Goal: Transaction & Acquisition: Obtain resource

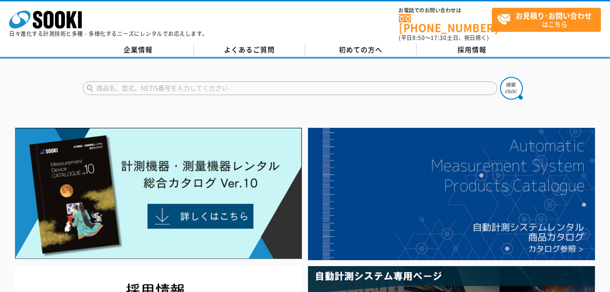
click at [169, 81] on input "text" at bounding box center [290, 88] width 415 height 14
type input "日"
type input "引張試験機"
click at [508, 79] on img at bounding box center [511, 88] width 23 height 23
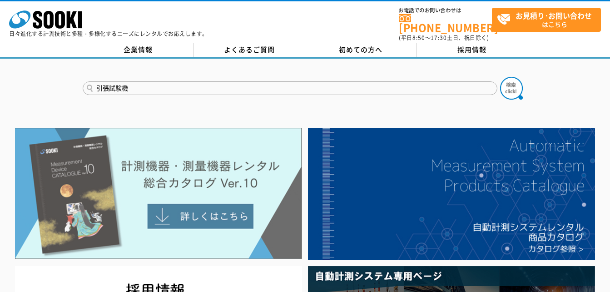
click at [252, 144] on img at bounding box center [158, 194] width 287 height 132
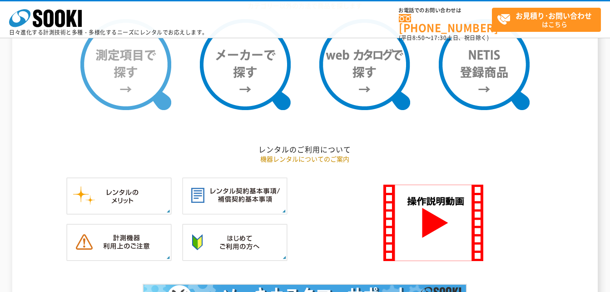
scroll to position [727, 0]
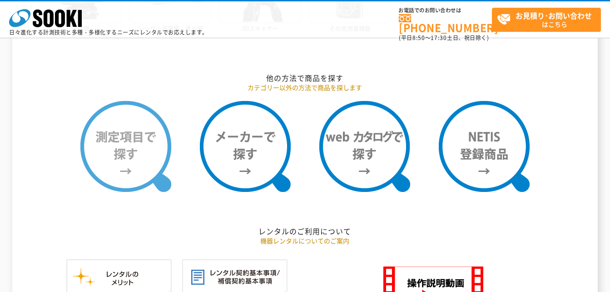
click at [89, 150] on img at bounding box center [125, 146] width 91 height 91
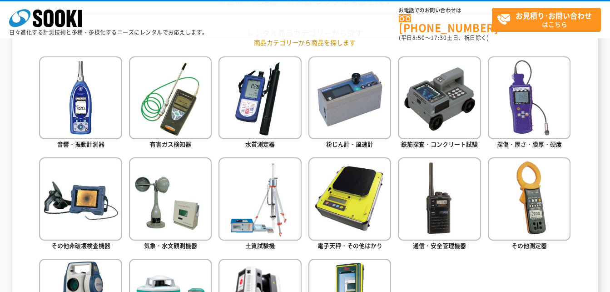
scroll to position [454, 0]
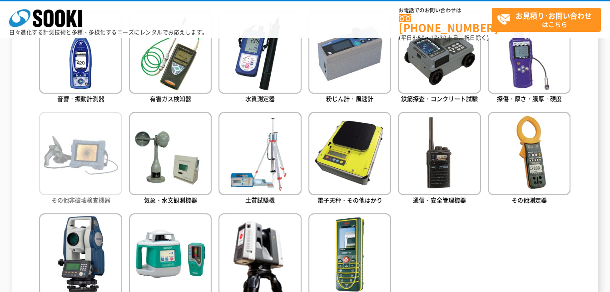
click at [108, 182] on img at bounding box center [80, 153] width 83 height 83
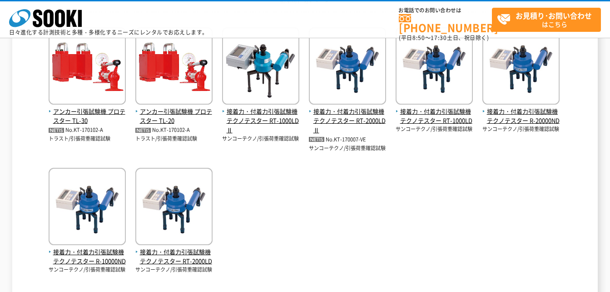
scroll to position [91, 0]
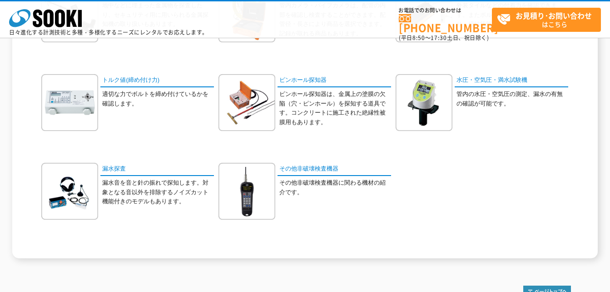
scroll to position [364, 0]
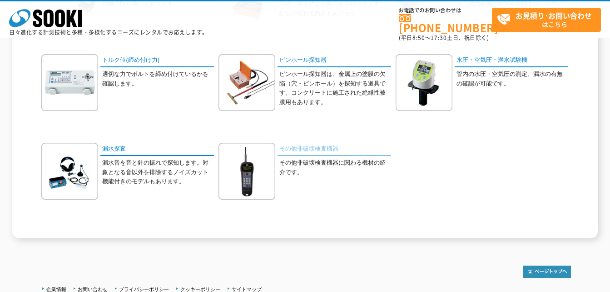
click at [315, 150] on link "その他非破壊検査機器" at bounding box center [335, 149] width 114 height 13
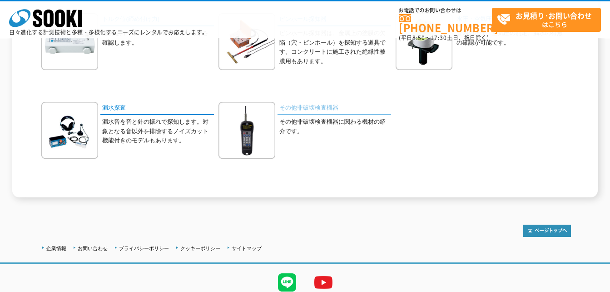
scroll to position [439, 0]
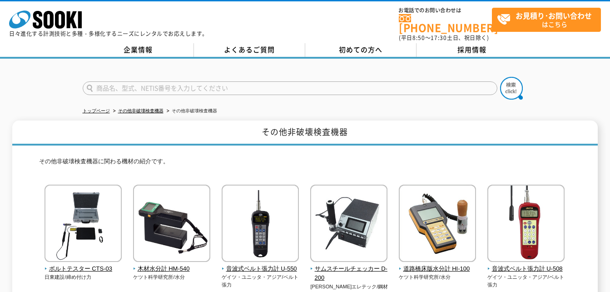
scroll to position [91, 0]
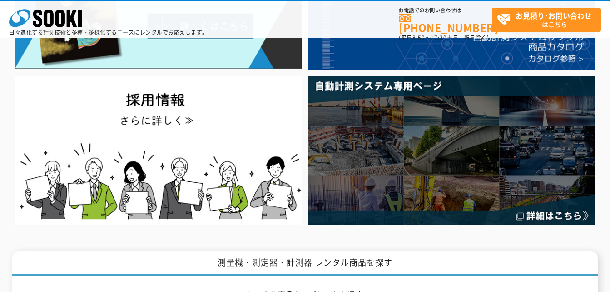
scroll to position [45, 0]
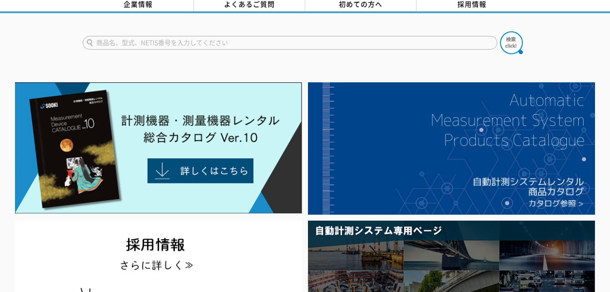
click at [179, 38] on input "text" at bounding box center [290, 43] width 415 height 14
click at [500, 31] on button at bounding box center [511, 42] width 23 height 23
click at [187, 36] on input "引張試験機" at bounding box center [290, 43] width 415 height 14
click at [500, 31] on button at bounding box center [511, 42] width 23 height 23
click at [189, 44] on form "引張試験機　ボルト" at bounding box center [305, 43] width 445 height 25
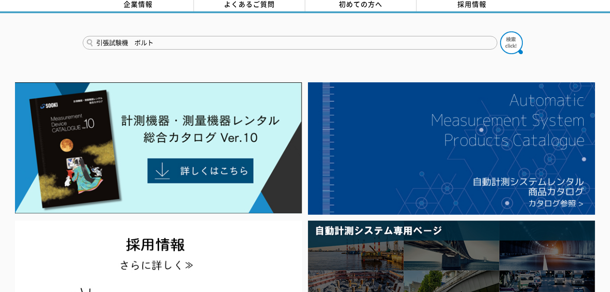
click at [189, 39] on input "引張試験機　ボルト" at bounding box center [290, 43] width 415 height 14
type input "引"
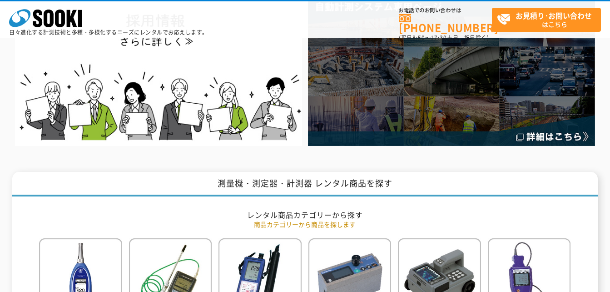
scroll to position [91, 0]
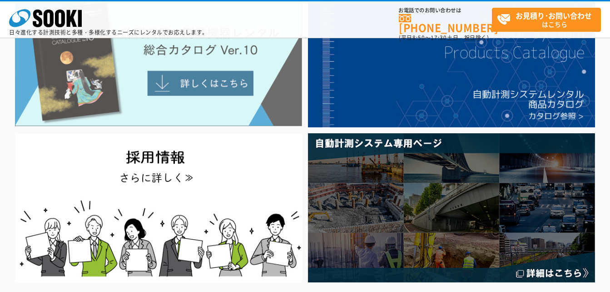
type input "商品名、型式、NETIS番号を入力してください"
click at [264, 88] on img at bounding box center [158, 61] width 287 height 132
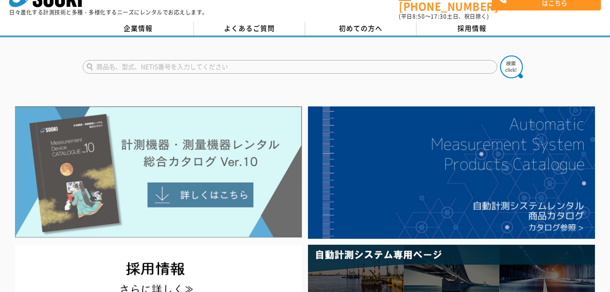
scroll to position [0, 0]
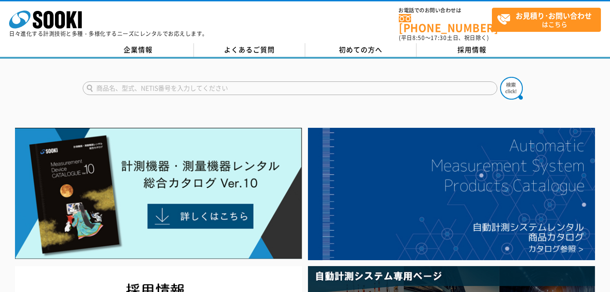
click at [219, 81] on input "text" at bounding box center [290, 88] width 415 height 14
type input "案"
type input "アンカープロチェッカー"
click at [500, 77] on button at bounding box center [511, 88] width 23 height 23
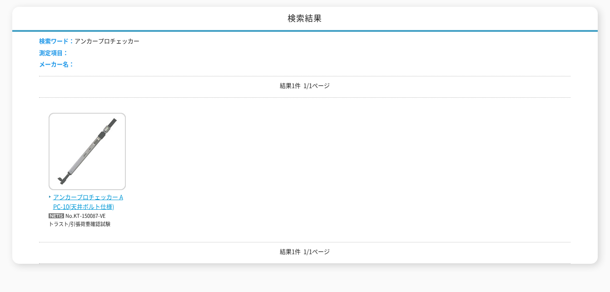
scroll to position [136, 0]
click at [86, 151] on img at bounding box center [87, 153] width 77 height 80
click at [84, 147] on img at bounding box center [87, 153] width 77 height 80
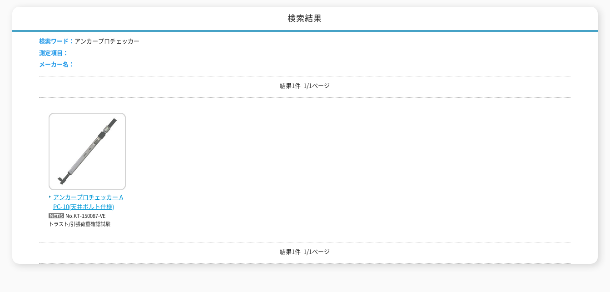
click at [89, 192] on span "アンカープロチェッカー APC-10(天井ボルト仕様)" at bounding box center [87, 201] width 77 height 19
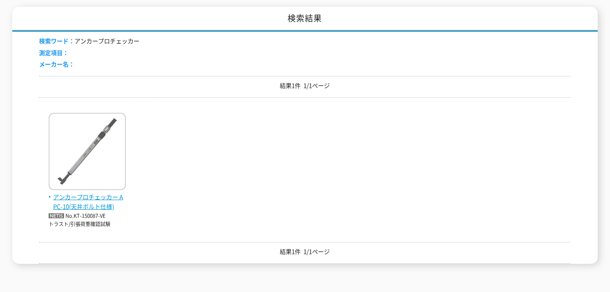
scroll to position [236, 0]
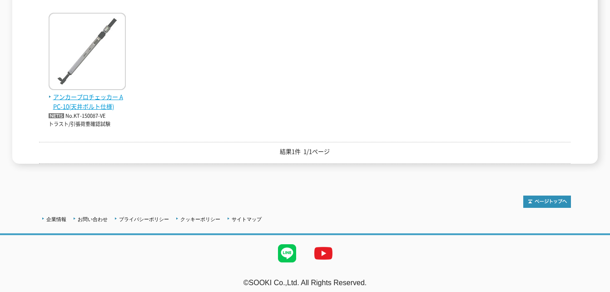
click at [70, 92] on span "アンカープロチェッカー APC-10(天井ボルト仕様)" at bounding box center [87, 101] width 77 height 19
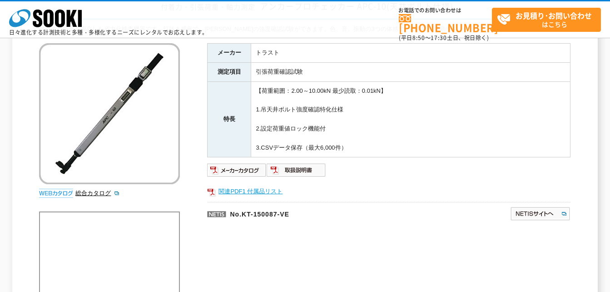
scroll to position [91, 0]
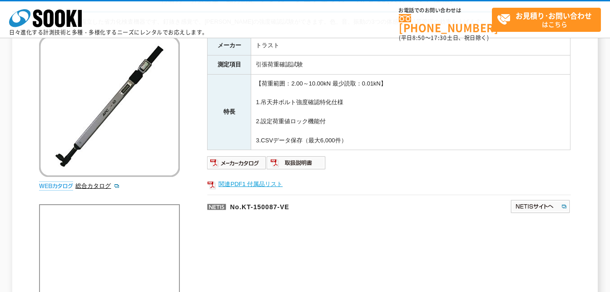
click at [258, 179] on link "関連PDF1 付属品リスト" at bounding box center [389, 184] width 364 height 12
click at [255, 160] on img at bounding box center [237, 162] width 60 height 15
click at [301, 163] on img at bounding box center [297, 162] width 60 height 15
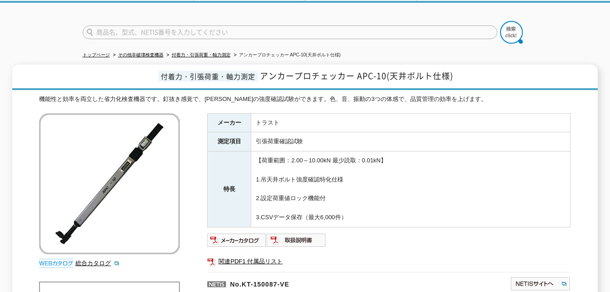
scroll to position [136, 0]
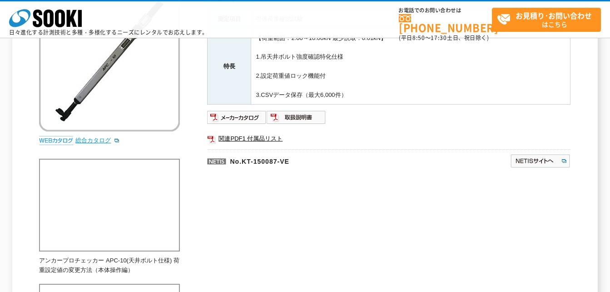
click at [107, 144] on link "総合カタログ" at bounding box center [97, 140] width 45 height 7
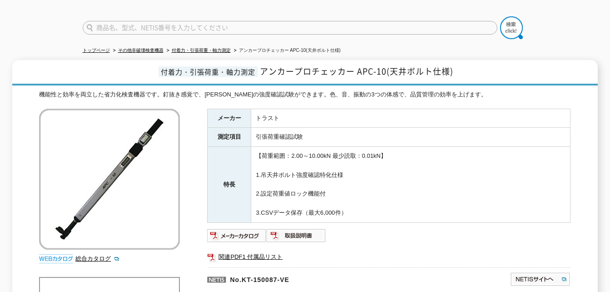
scroll to position [45, 0]
